Goal: Task Accomplishment & Management: Manage account settings

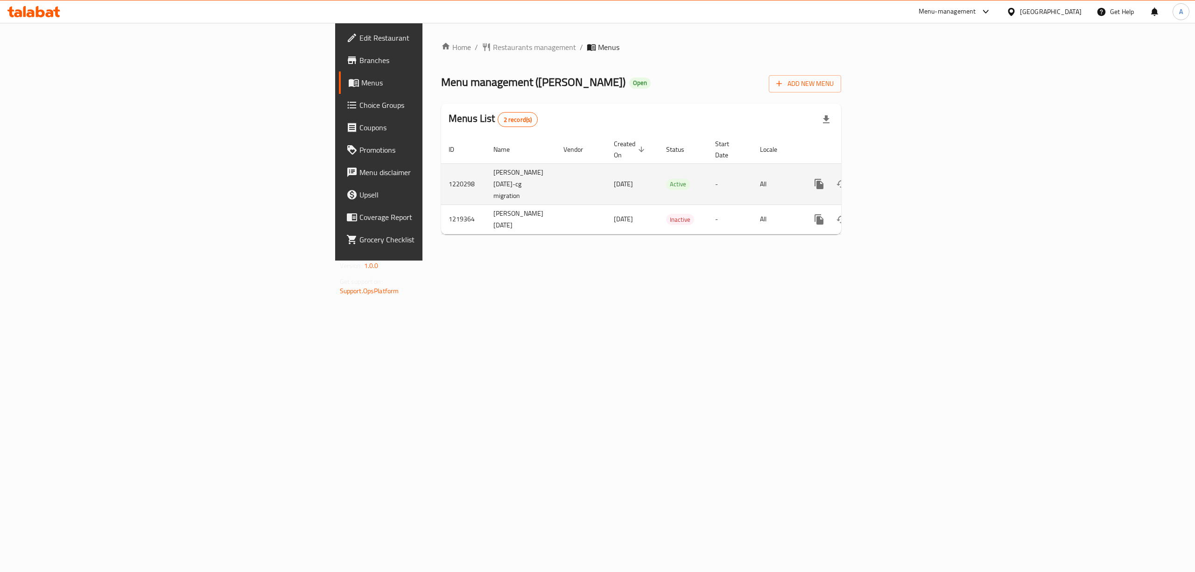
click at [892, 180] on icon "enhanced table" at bounding box center [886, 183] width 11 height 11
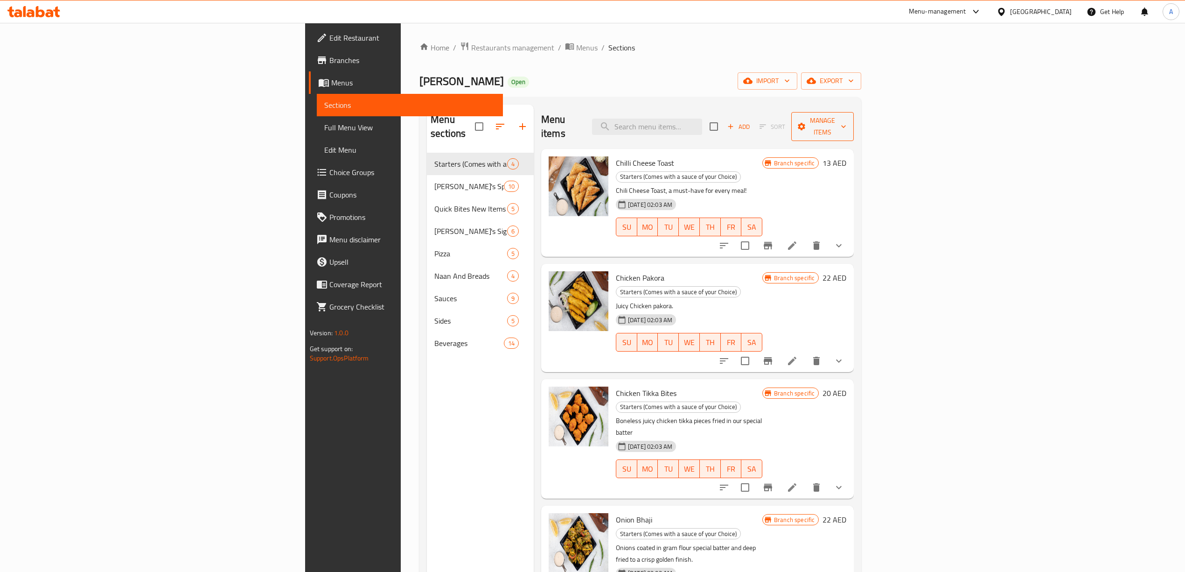
click at [846, 118] on span "Manage items" at bounding box center [823, 126] width 48 height 23
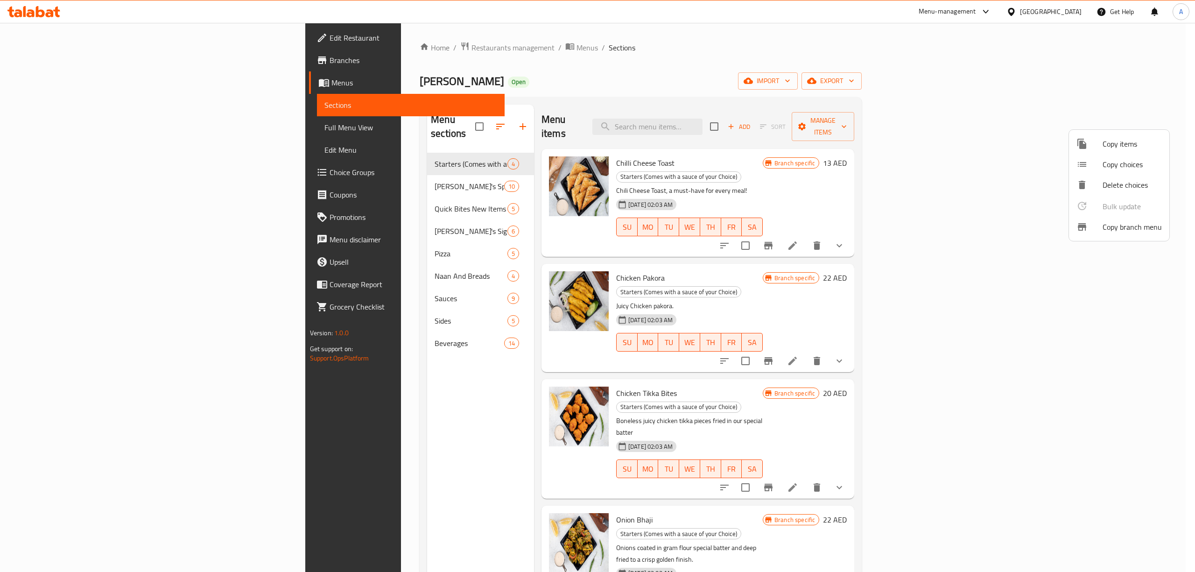
click at [1122, 230] on span "Copy branch menu" at bounding box center [1131, 226] width 59 height 11
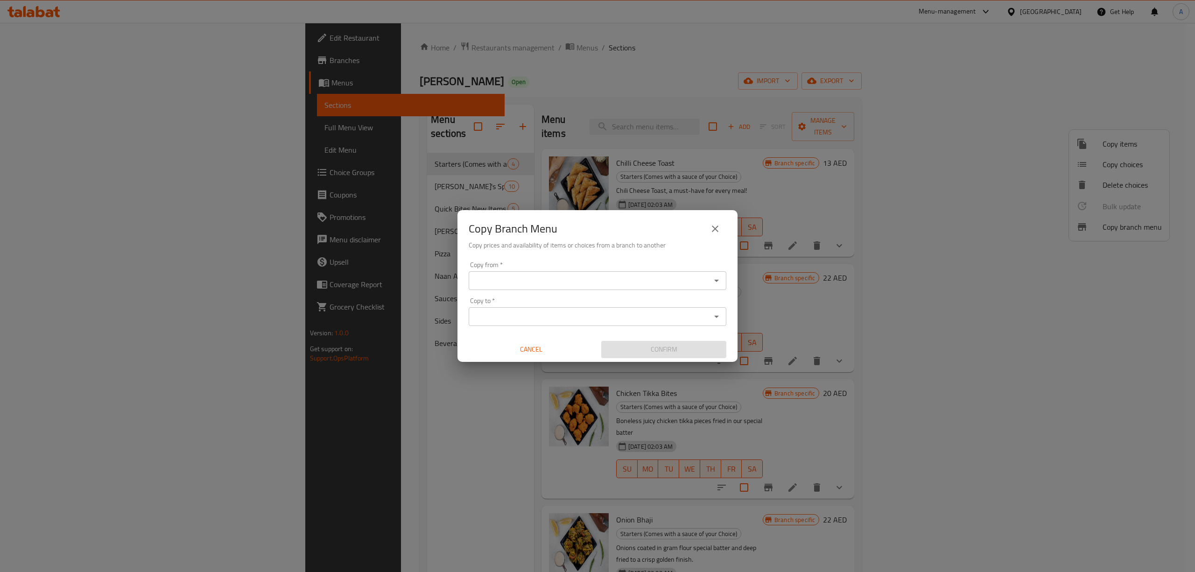
click at [590, 286] on input "Copy from   *" at bounding box center [589, 280] width 237 height 13
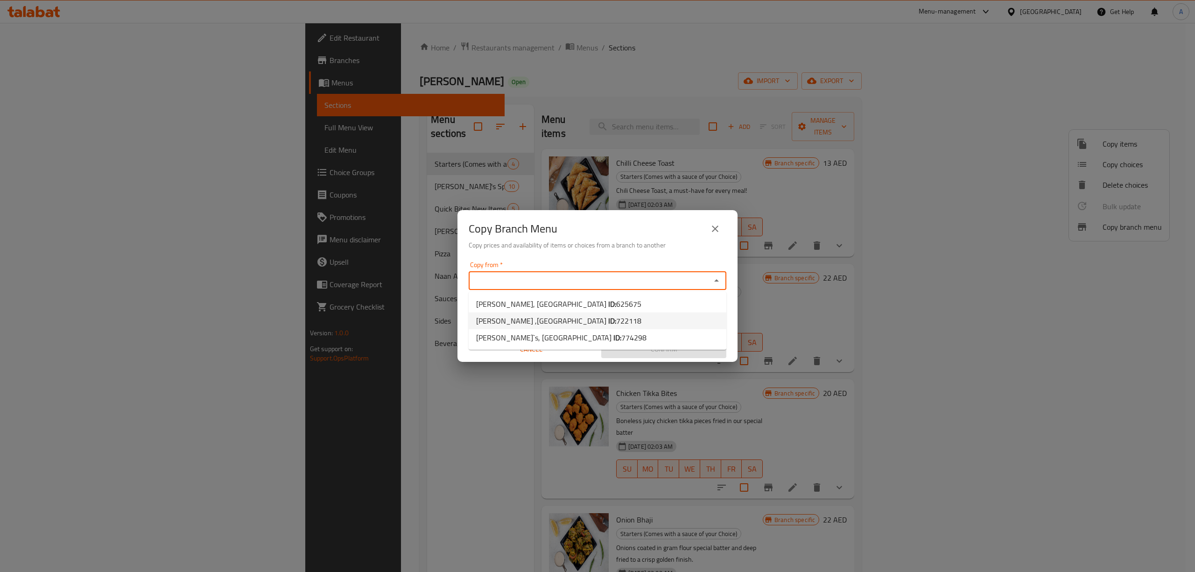
click at [560, 328] on li "[PERSON_NAME] ,[GEOGRAPHIC_DATA] ID: 722118" at bounding box center [598, 320] width 258 height 17
type input "[PERSON_NAME] ,[GEOGRAPHIC_DATA]"
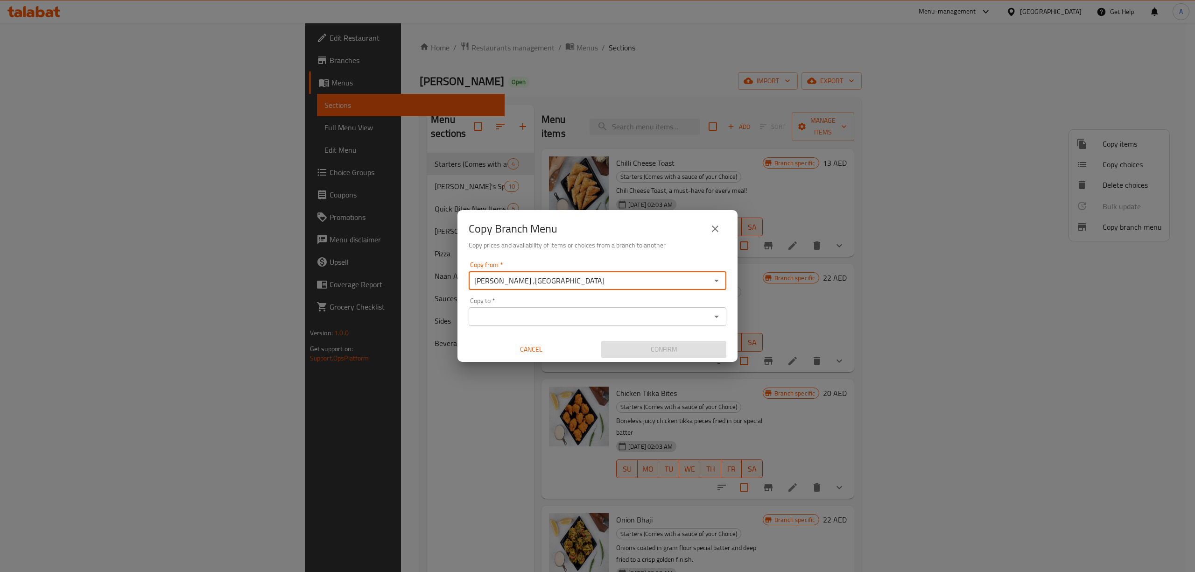
click at [582, 229] on div "Copy Branch Menu" at bounding box center [598, 228] width 258 height 22
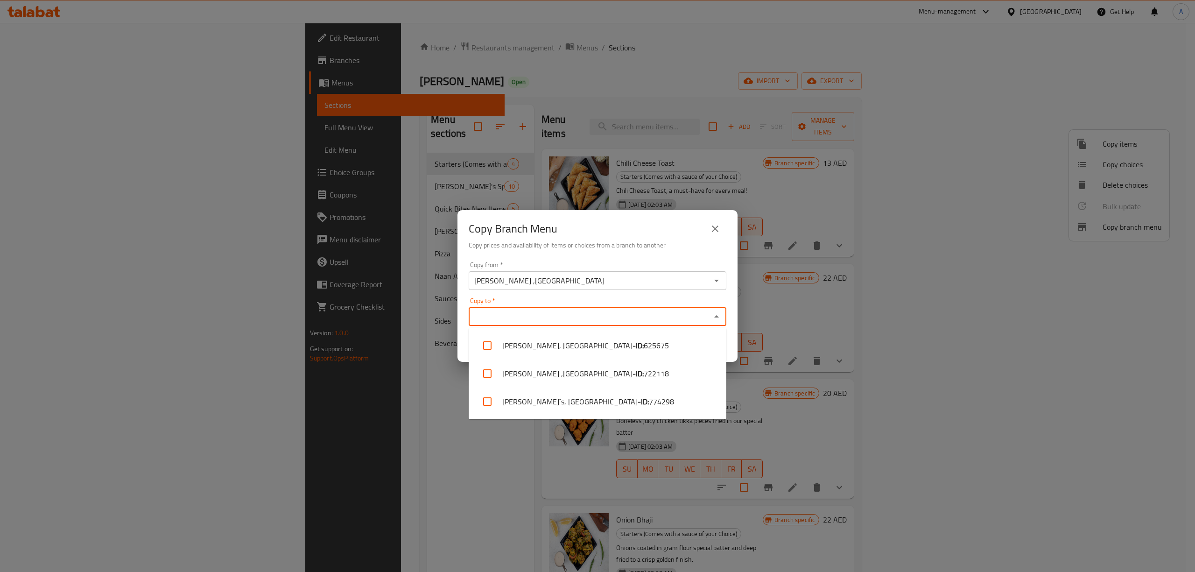
click at [583, 318] on input "Copy to   *" at bounding box center [589, 316] width 237 height 13
click at [576, 406] on li "[PERSON_NAME]`s, [GEOGRAPHIC_DATA] - ID: 774298" at bounding box center [598, 401] width 258 height 28
checkbox input "true"
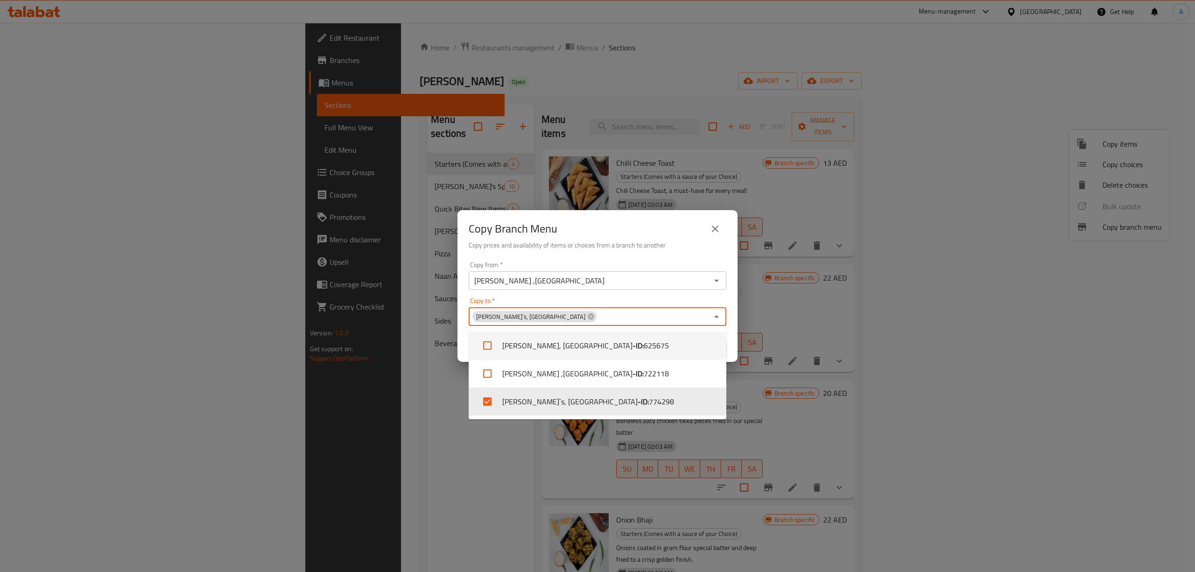
click at [592, 245] on h6 "Copy prices and availability of items or choices from a branch to another" at bounding box center [598, 245] width 258 height 10
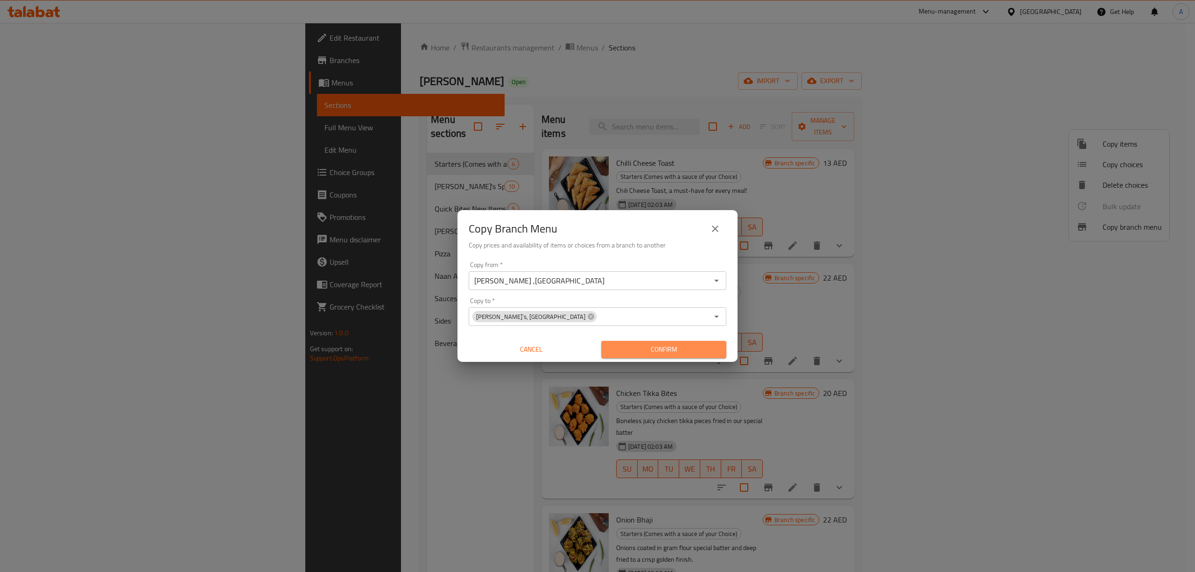
click at [668, 350] on span "Confirm" at bounding box center [664, 349] width 110 height 12
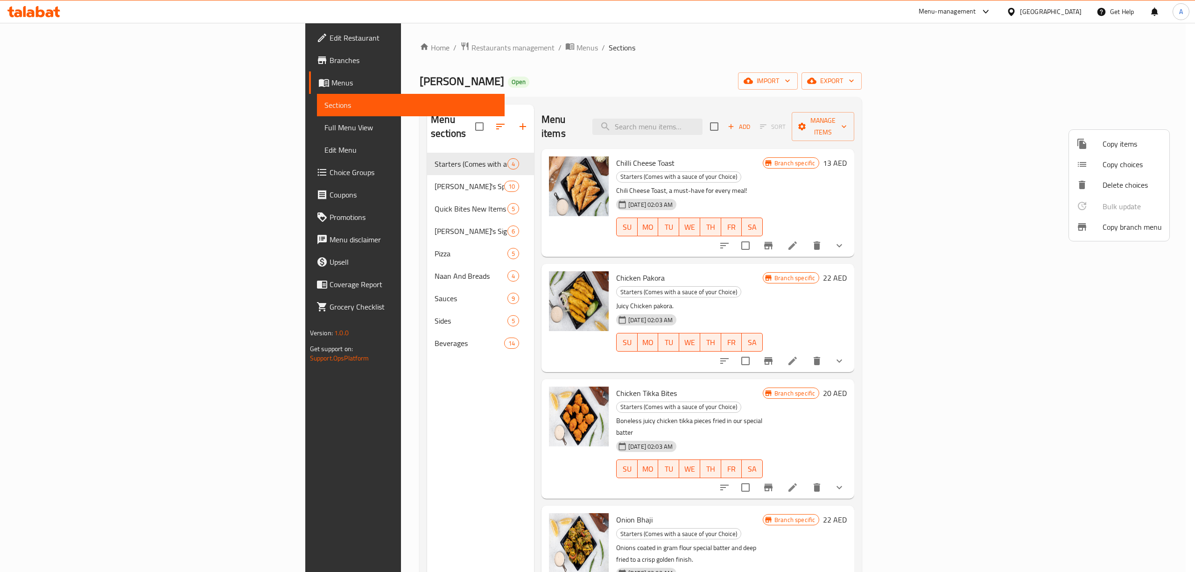
click at [63, 83] on div at bounding box center [597, 286] width 1195 height 572
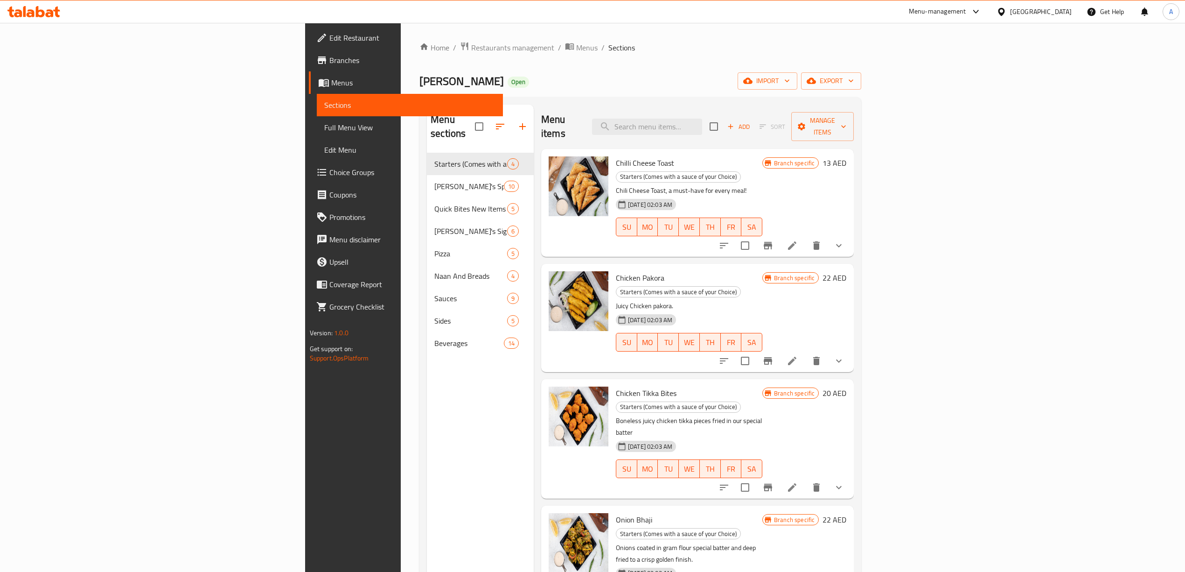
click at [329, 57] on span "Branches" at bounding box center [412, 60] width 166 height 11
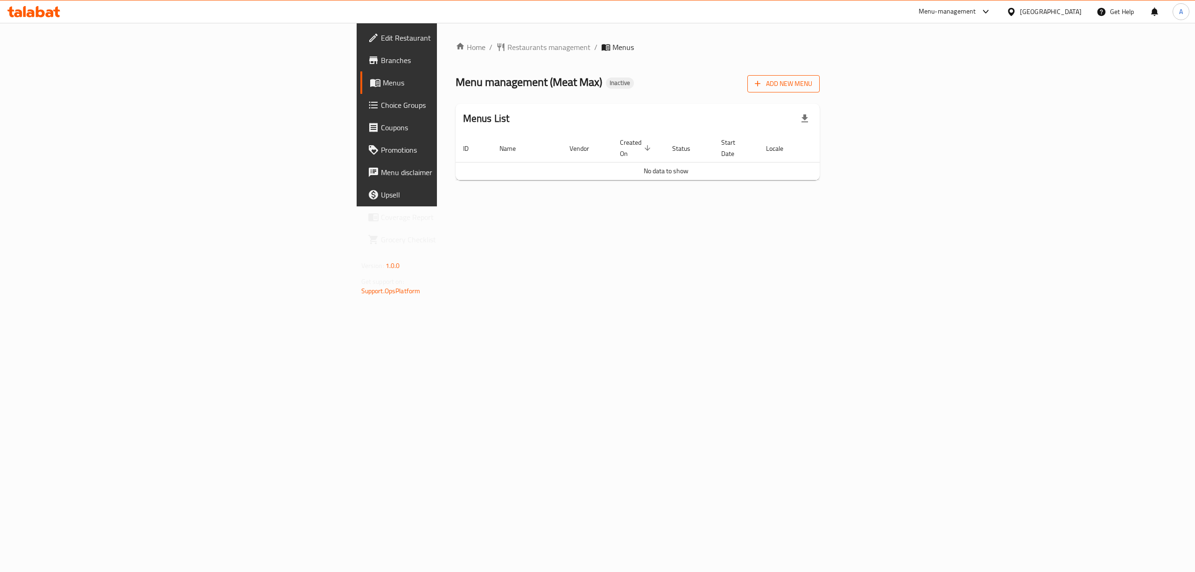
click at [812, 86] on span "Add New Menu" at bounding box center [783, 84] width 57 height 12
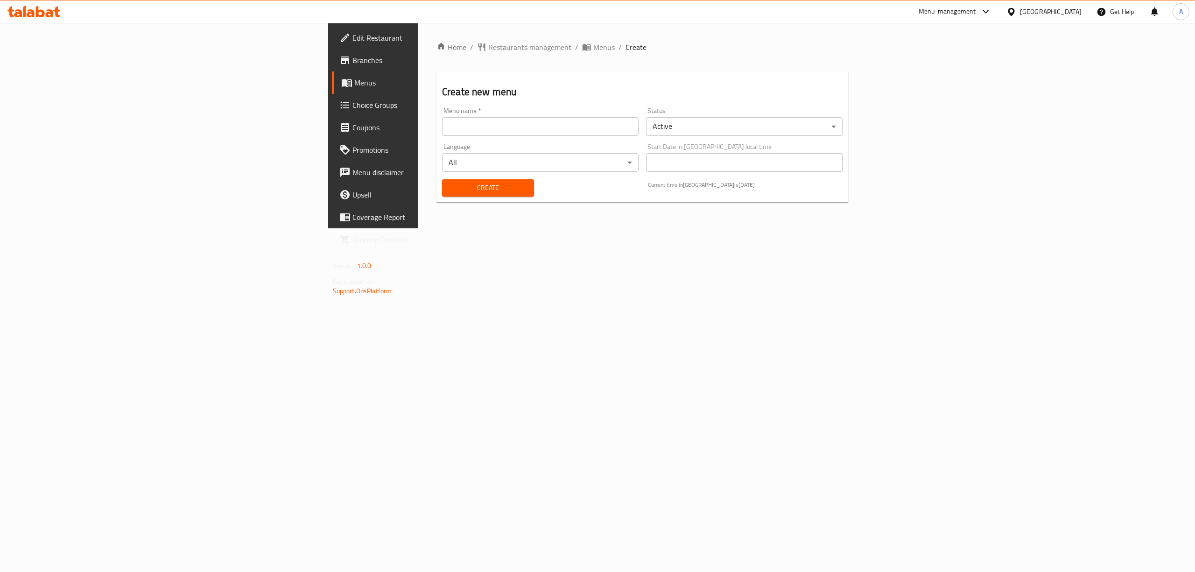
click at [442, 122] on input "text" at bounding box center [540, 126] width 196 height 19
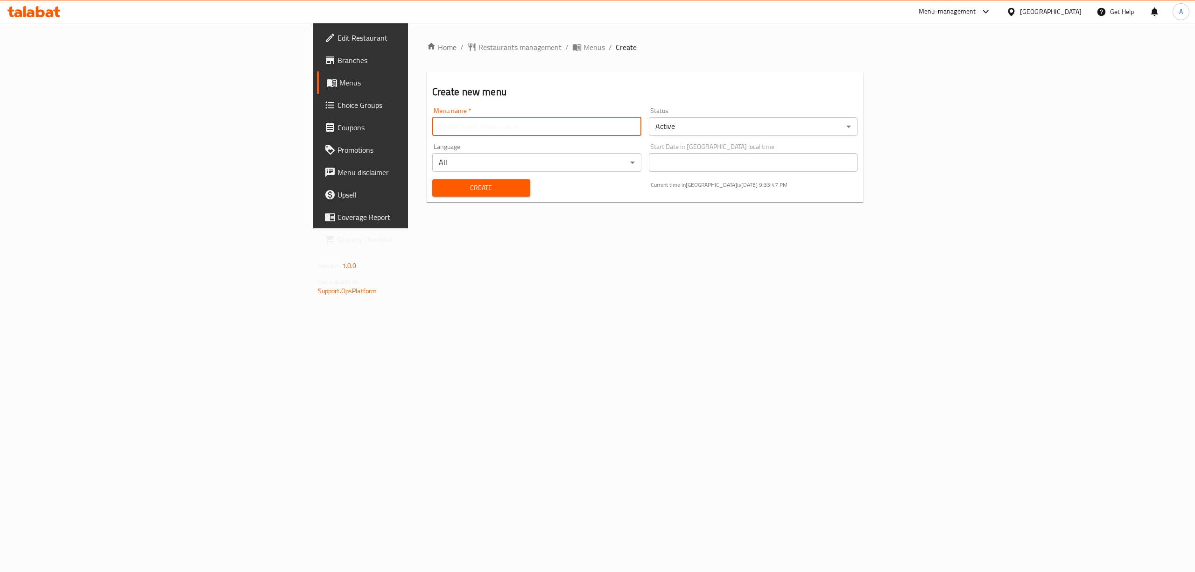
type input "1"
click at [440, 187] on span "Create" at bounding box center [481, 188] width 83 height 12
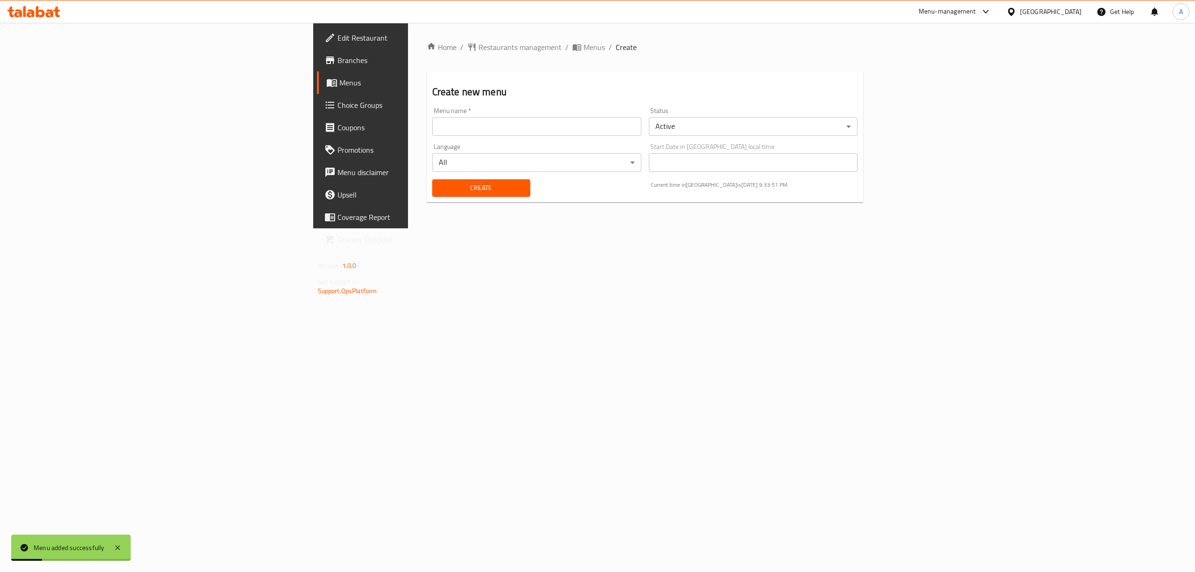
click at [339, 78] on span "Menus" at bounding box center [422, 82] width 166 height 11
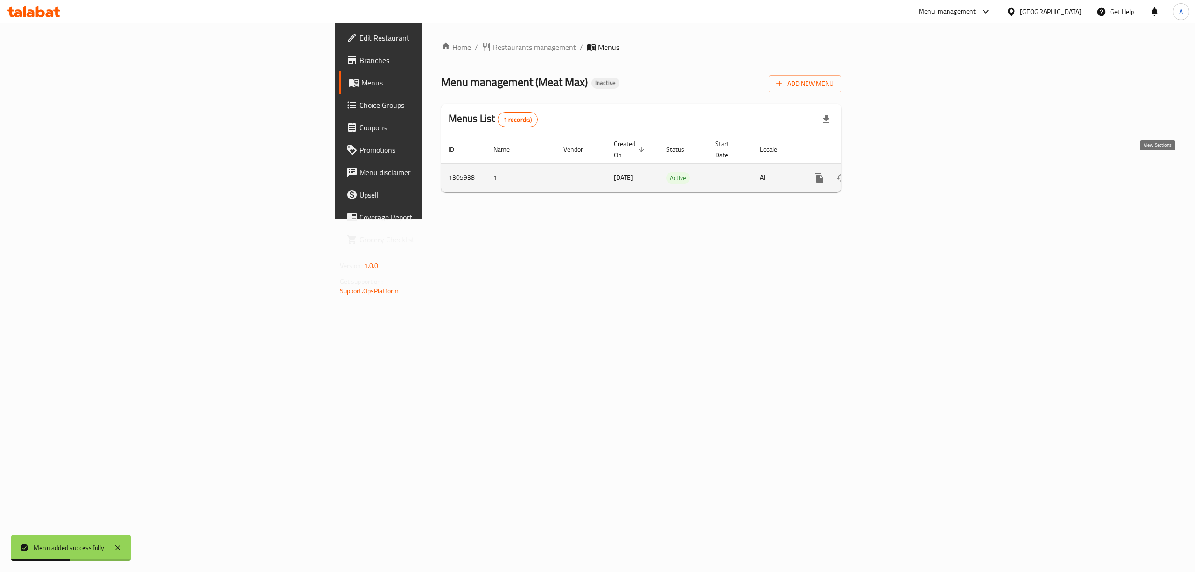
click at [892, 172] on icon "enhanced table" at bounding box center [886, 177] width 11 height 11
